Goal: Task Accomplishment & Management: Manage account settings

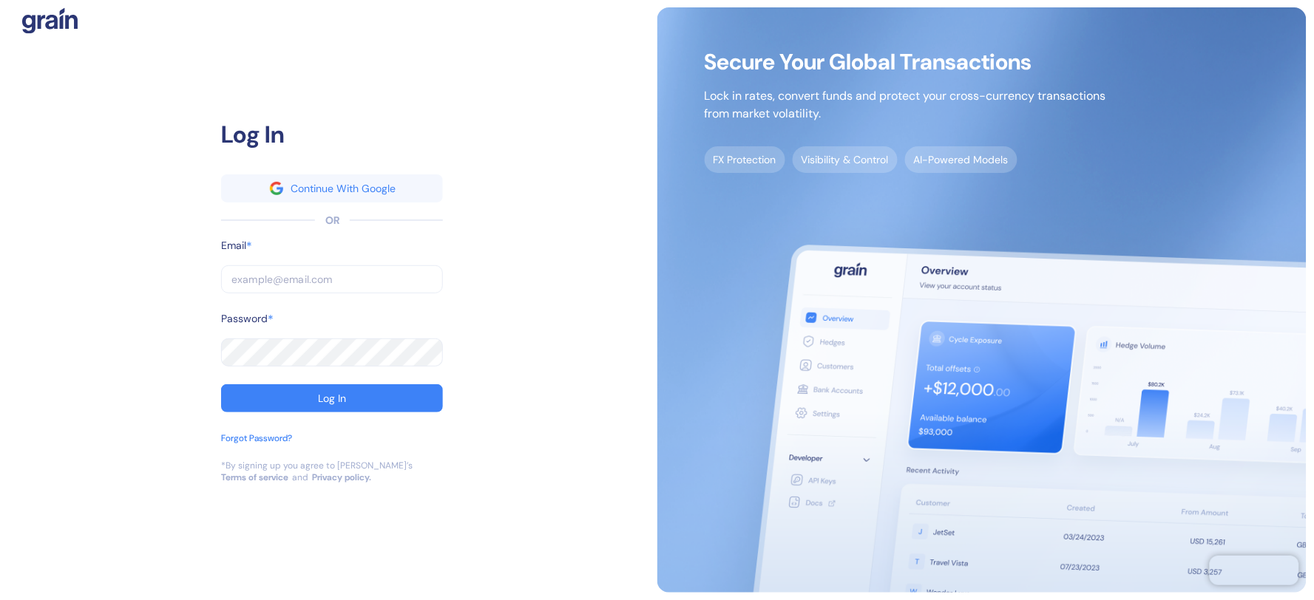
click at [299, 277] on input "text" at bounding box center [332, 279] width 222 height 28
paste input "[EMAIL_ADDRESS][DOMAIN_NAME]"
type input "[EMAIL_ADDRESS][DOMAIN_NAME]"
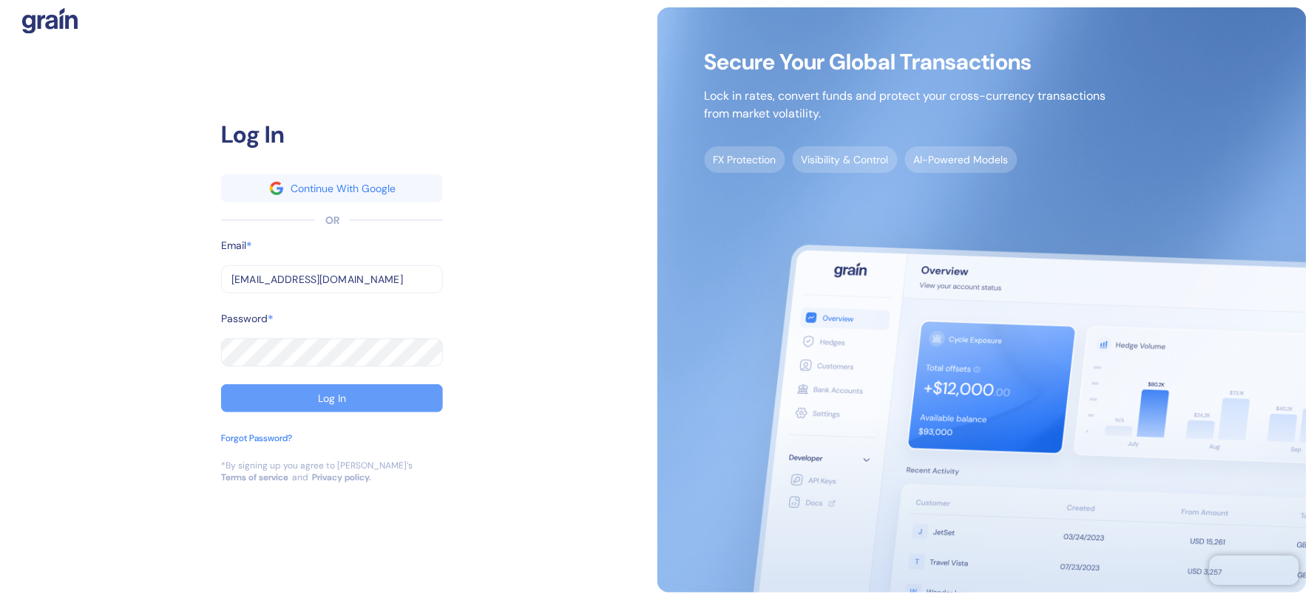
click at [315, 407] on button "Log In" at bounding box center [332, 399] width 222 height 28
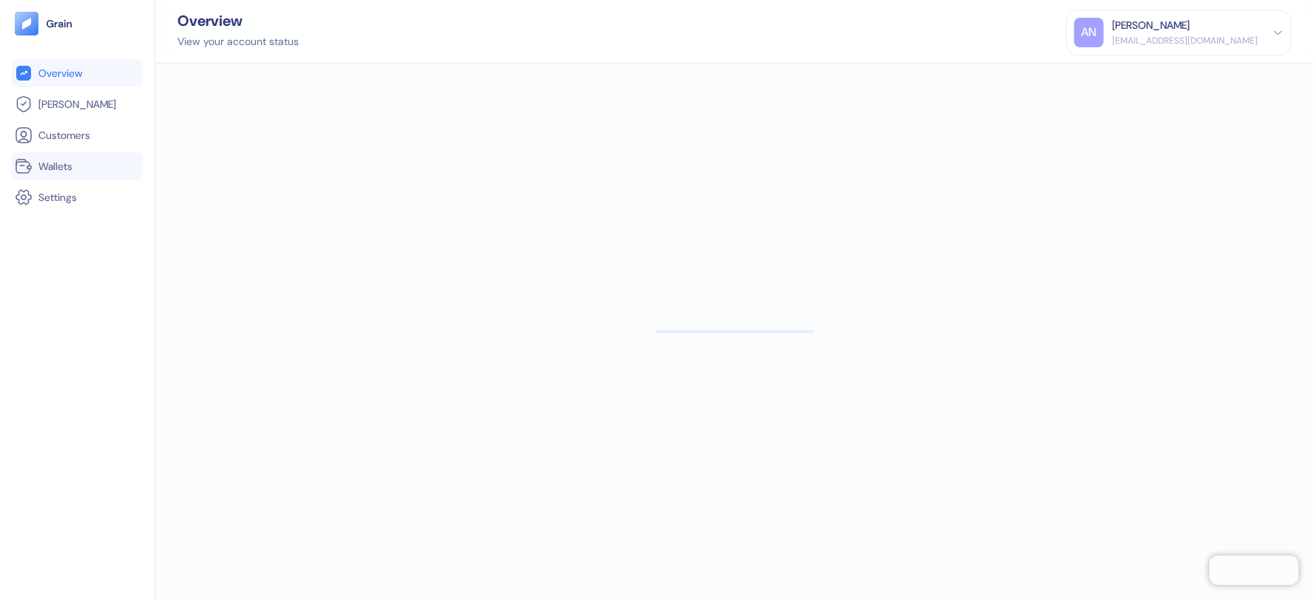
click at [63, 156] on li "Wallets" at bounding box center [77, 166] width 131 height 28
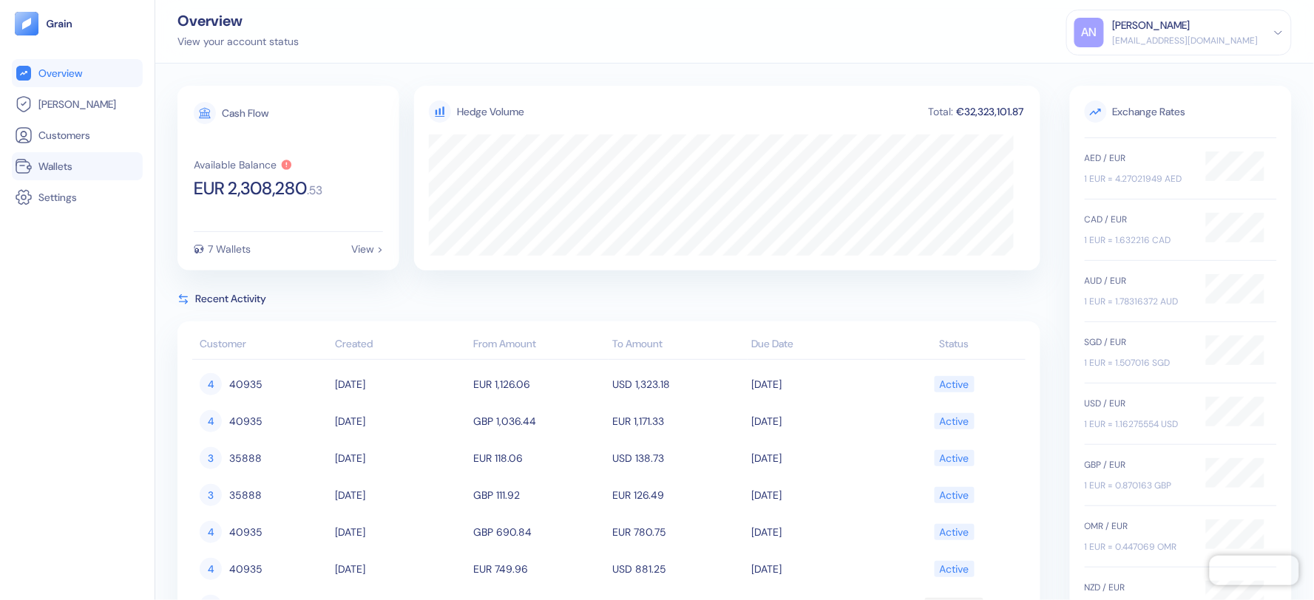
click at [101, 172] on link "Wallets" at bounding box center [77, 167] width 125 height 18
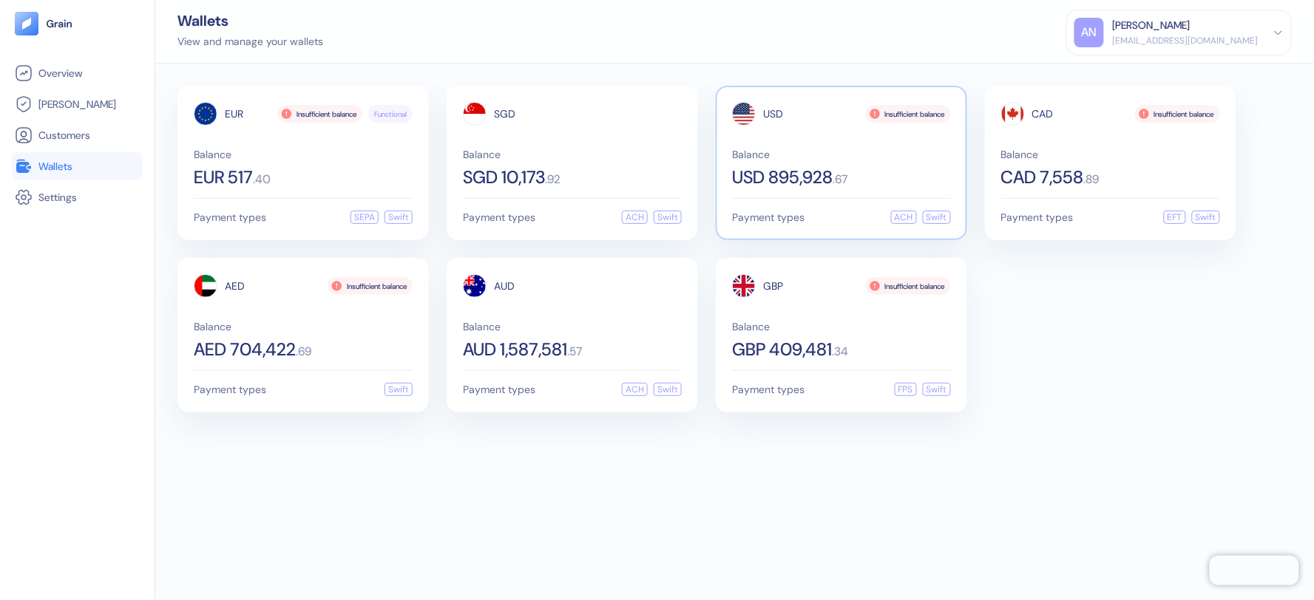
click at [886, 154] on span "Balance" at bounding box center [841, 154] width 219 height 10
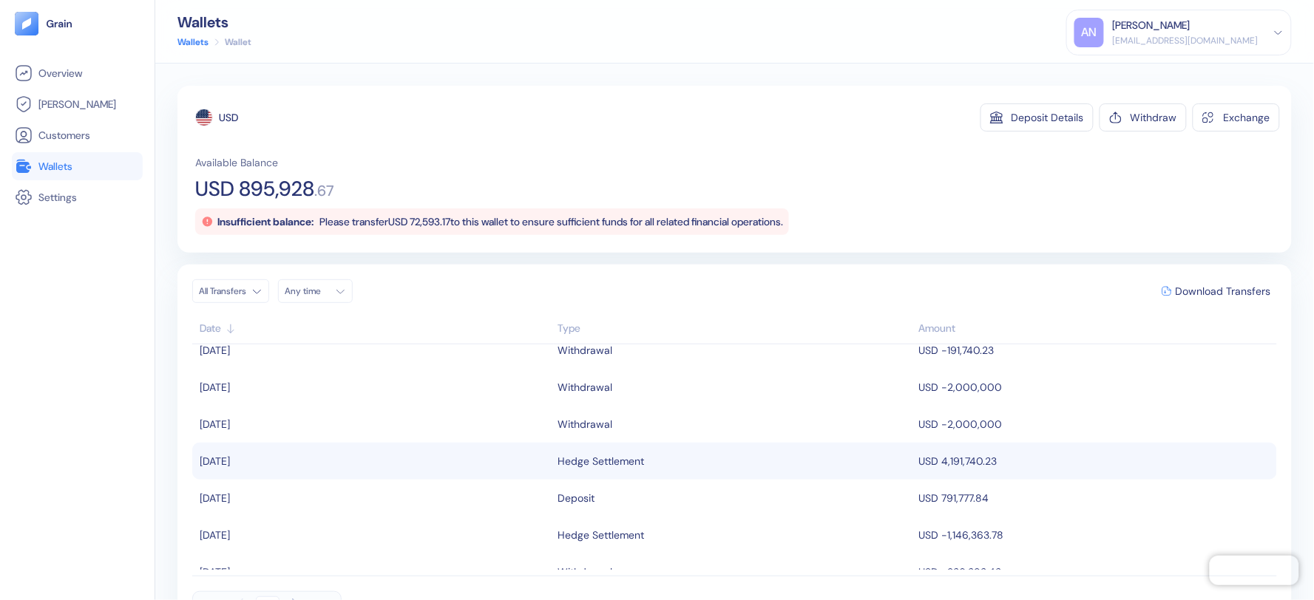
scroll to position [82, 0]
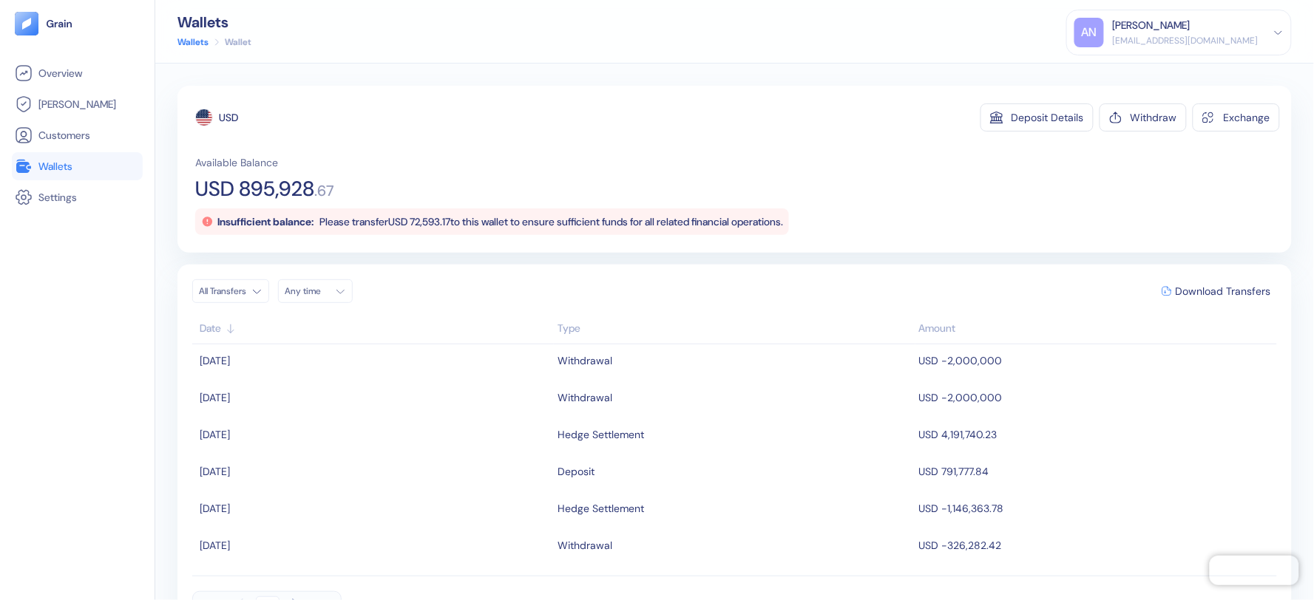
click at [186, 48] on div "Wallets Wallets Wallet AN [PERSON_NAME] [EMAIL_ADDRESS][DOMAIN_NAME] Sign Out" at bounding box center [734, 32] width 1159 height 64
click at [197, 41] on link "Wallets" at bounding box center [192, 41] width 31 height 13
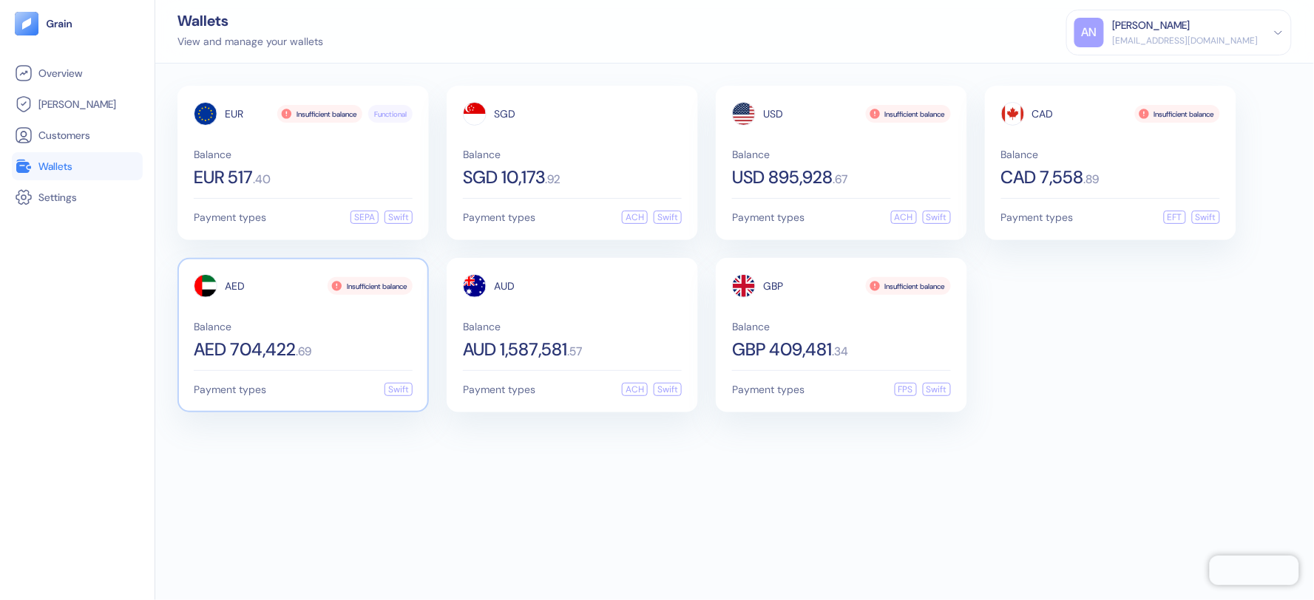
click at [274, 291] on div "AED Insufficient balance" at bounding box center [303, 286] width 219 height 24
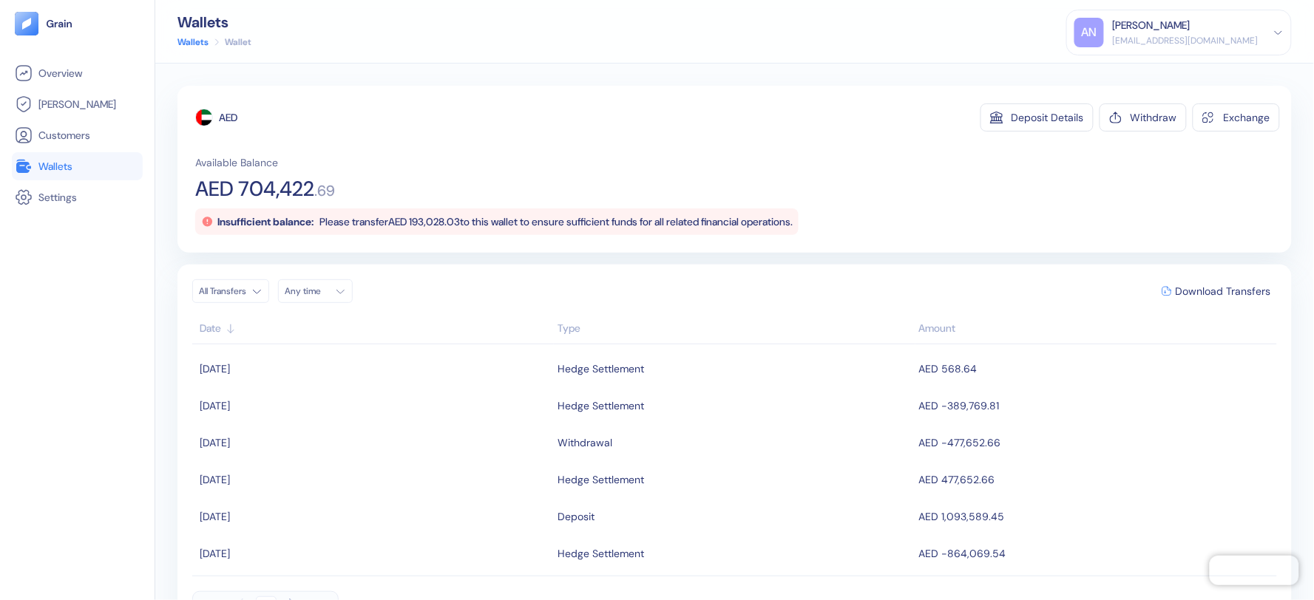
click at [1247, 20] on div "[PERSON_NAME]" at bounding box center [1186, 26] width 146 height 16
click at [1134, 77] on div "Sign Out" at bounding box center [1114, 74] width 41 height 16
